Goal: Connect with others: Connect with others

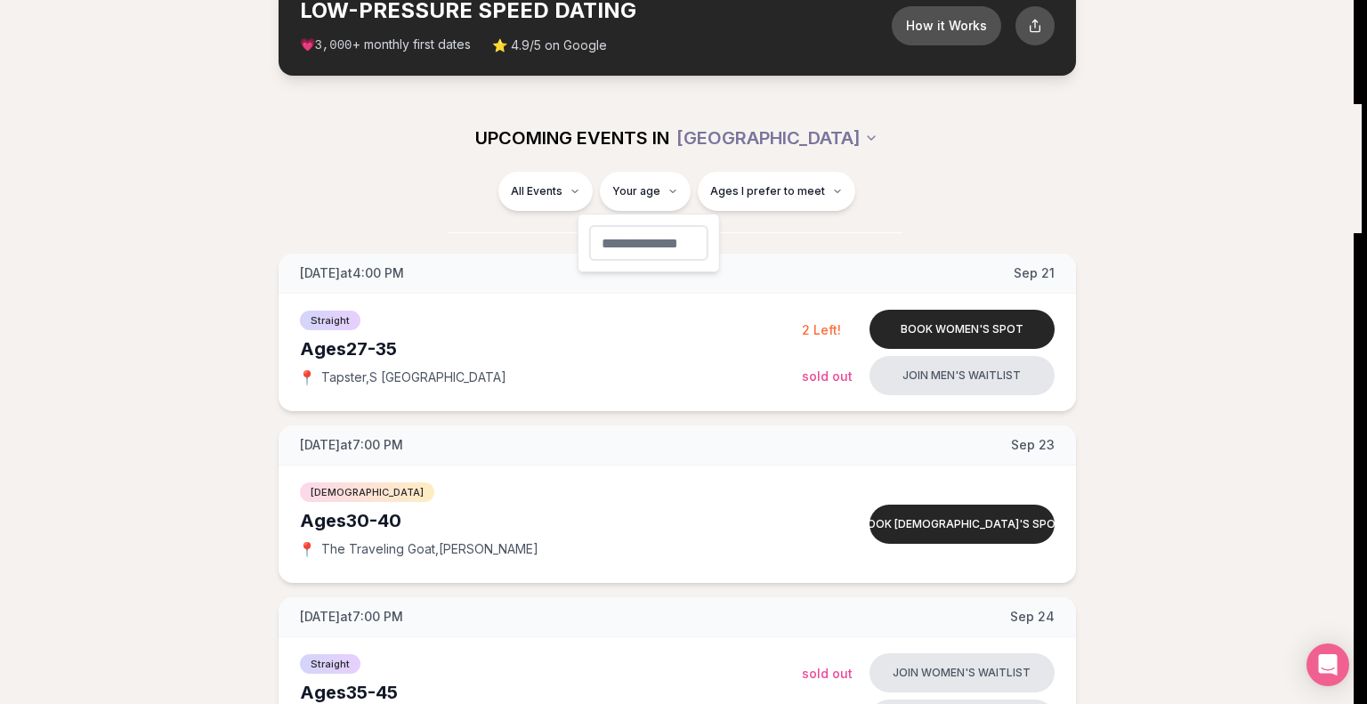
type input "**"
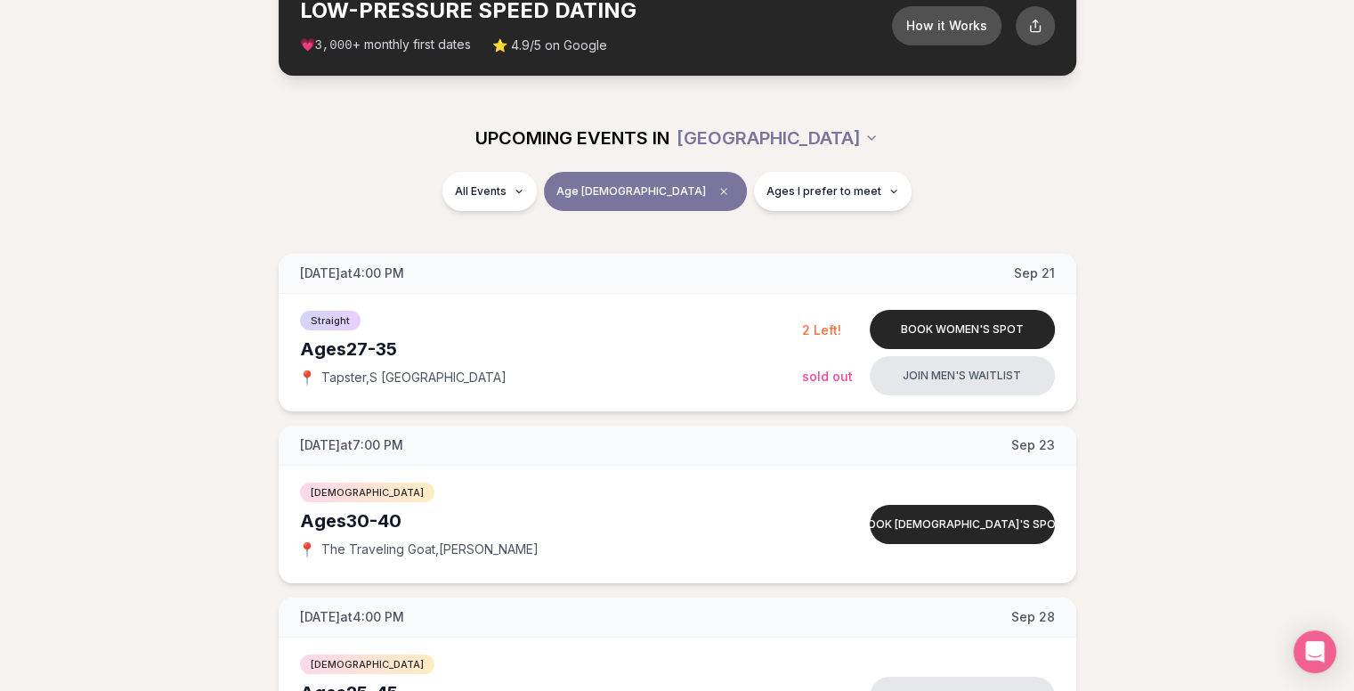
click at [766, 197] on span "Ages I prefer to meet" at bounding box center [823, 191] width 115 height 14
click at [708, 234] on button "Younger than me" at bounding box center [704, 234] width 14 height 14
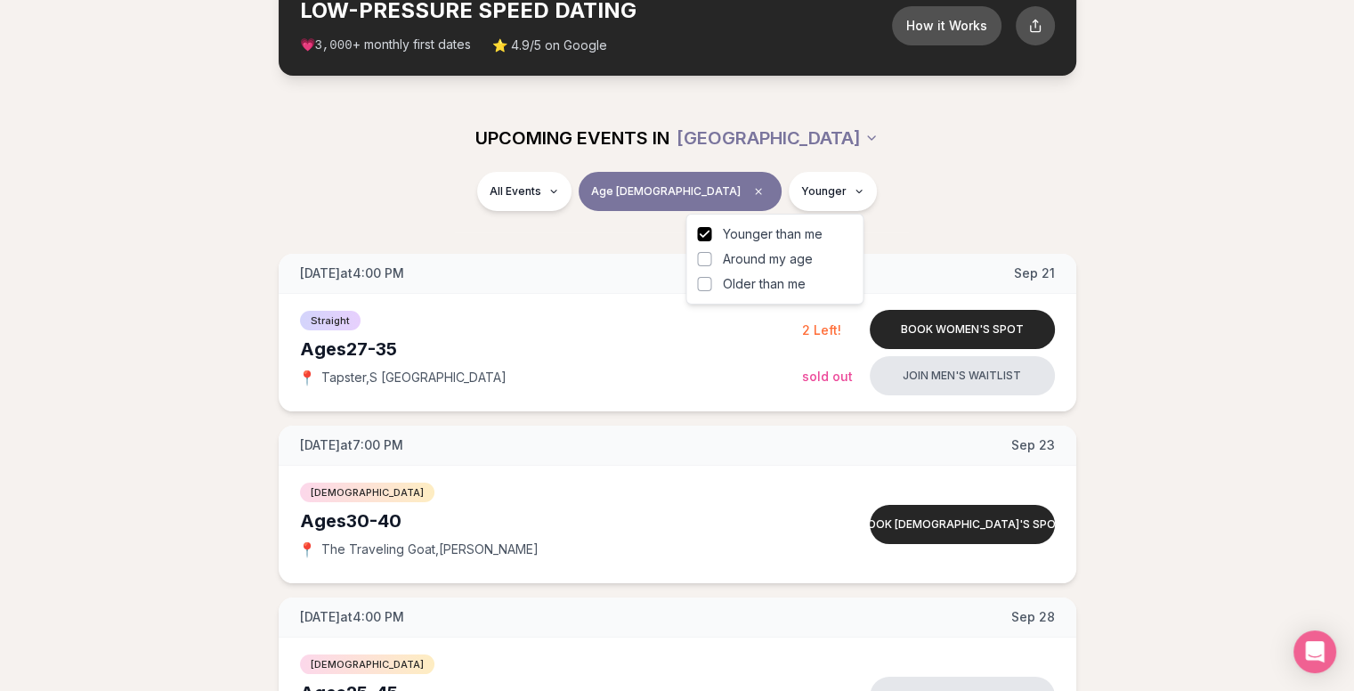
click at [707, 260] on button "Around my age" at bounding box center [704, 259] width 14 height 14
click at [707, 294] on div "Younger than me Around my age Older than me" at bounding box center [774, 259] width 178 height 91
click at [707, 283] on button "Older than me" at bounding box center [704, 284] width 14 height 14
click at [940, 166] on div "UPCOMING EVENTS IN [GEOGRAPHIC_DATA]" at bounding box center [677, 138] width 1025 height 68
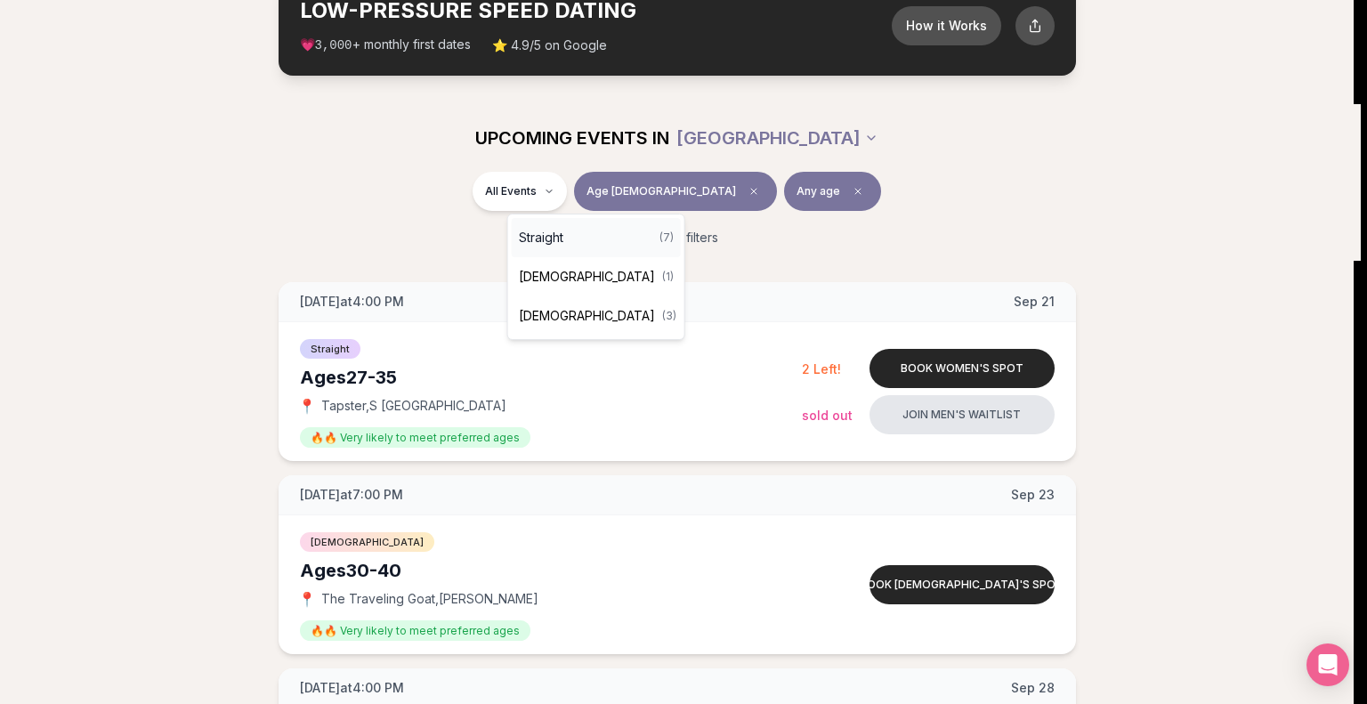
click at [582, 231] on div "Straight ( 7 )" at bounding box center [596, 237] width 169 height 39
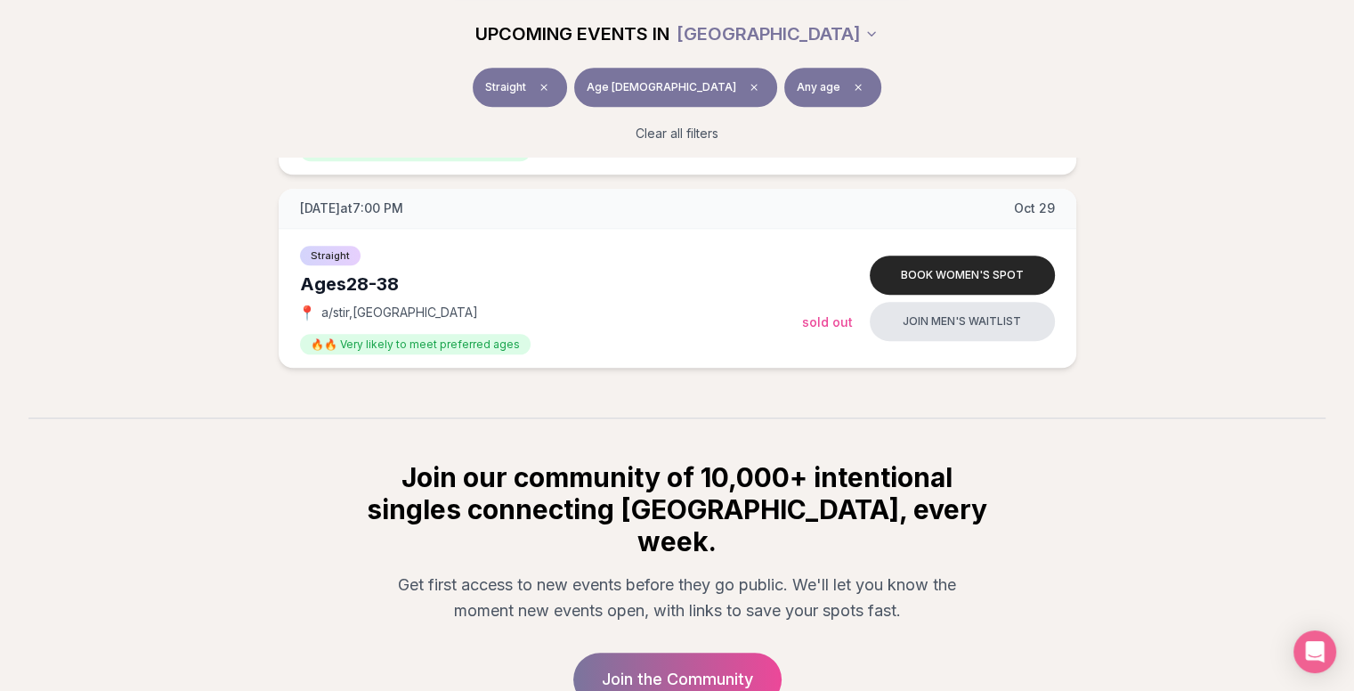
scroll to position [1365, 0]
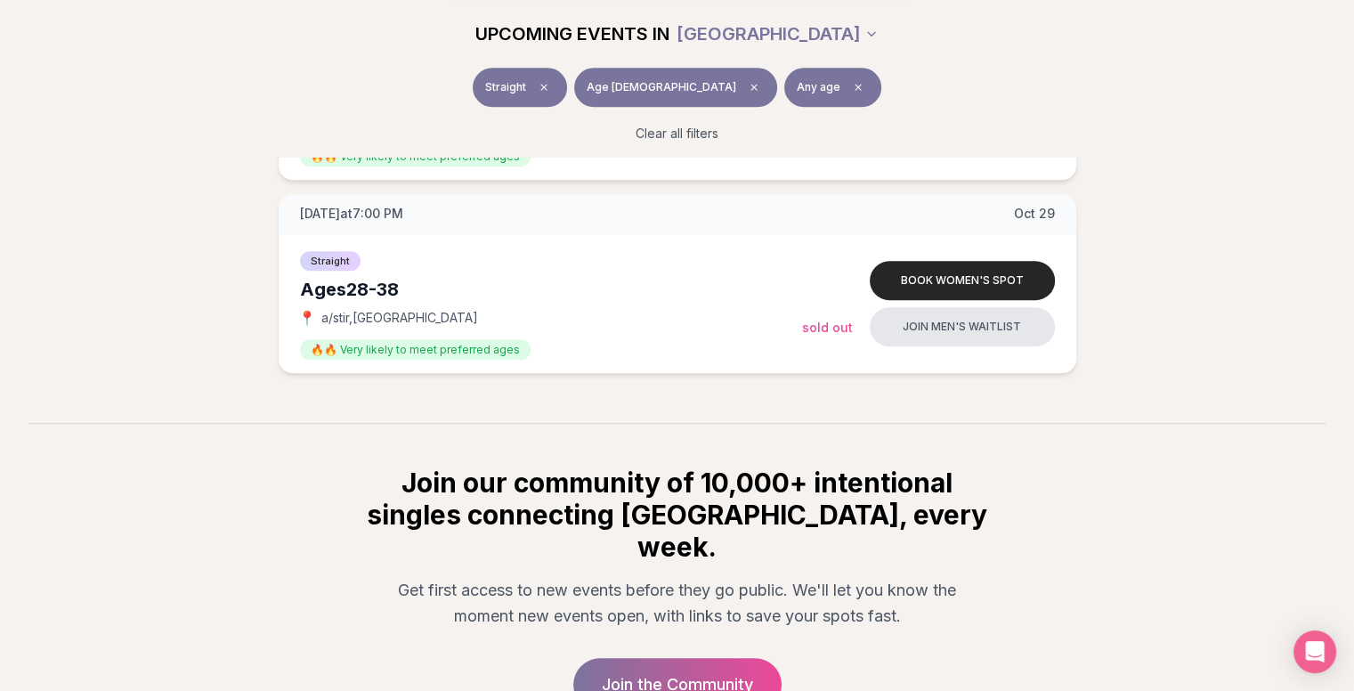
click at [715, 659] on link "Join the Community" at bounding box center [677, 684] width 208 height 53
